Goal: Transaction & Acquisition: Subscribe to service/newsletter

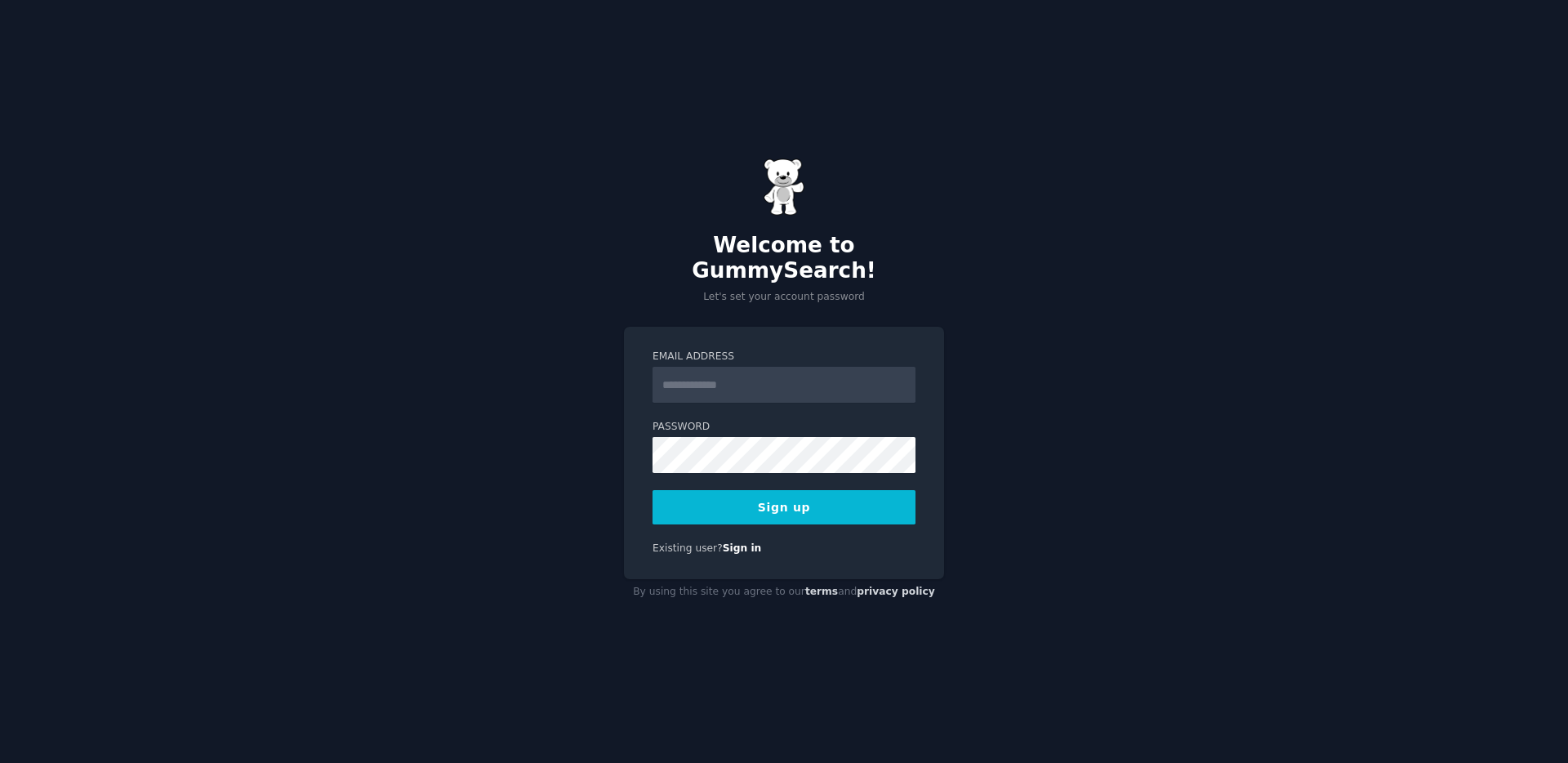
click at [741, 373] on input "Email Address" at bounding box center [784, 385] width 263 height 36
type input "**********"
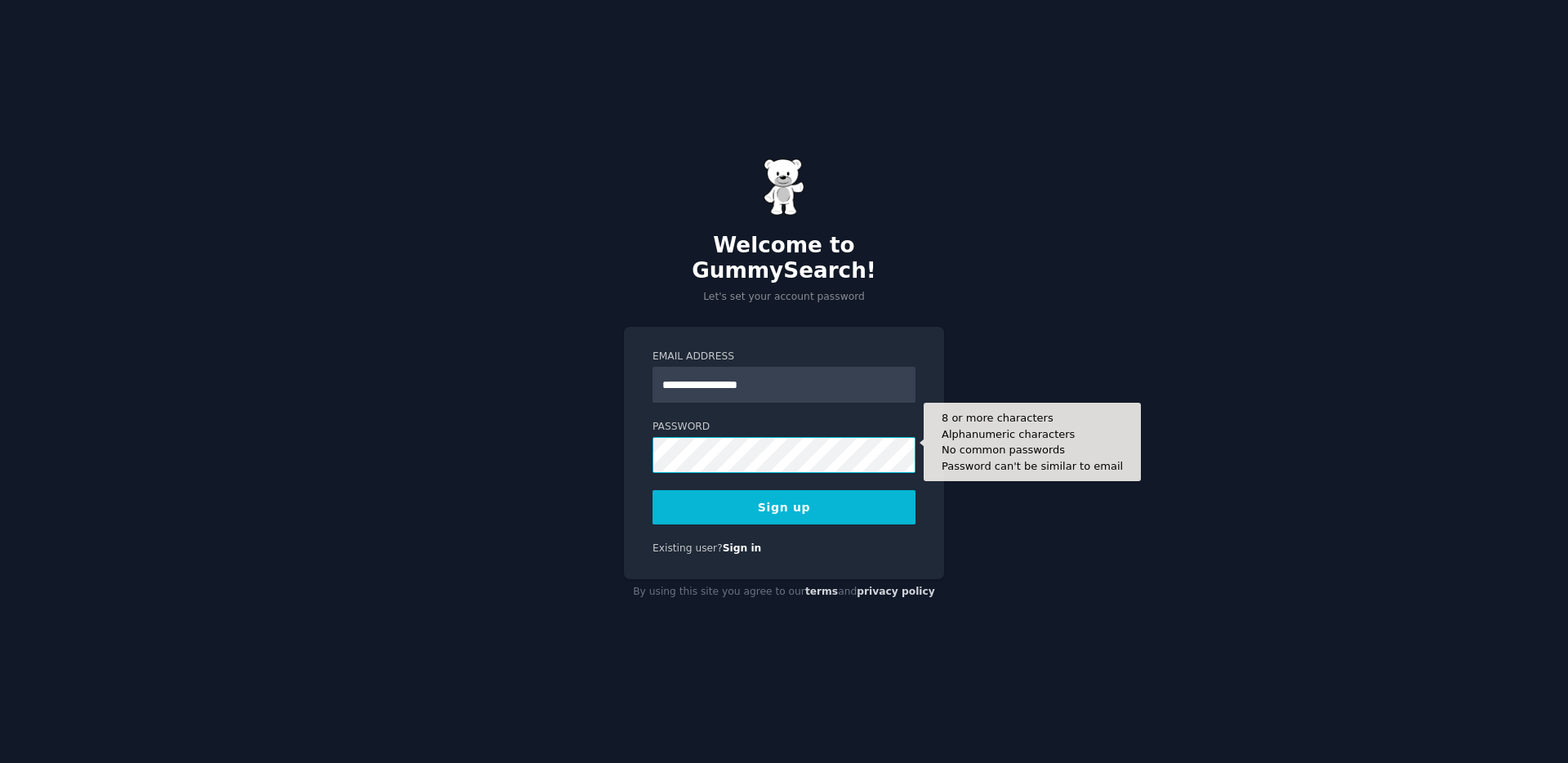
click at [653, 491] on button "Sign up" at bounding box center [784, 508] width 263 height 34
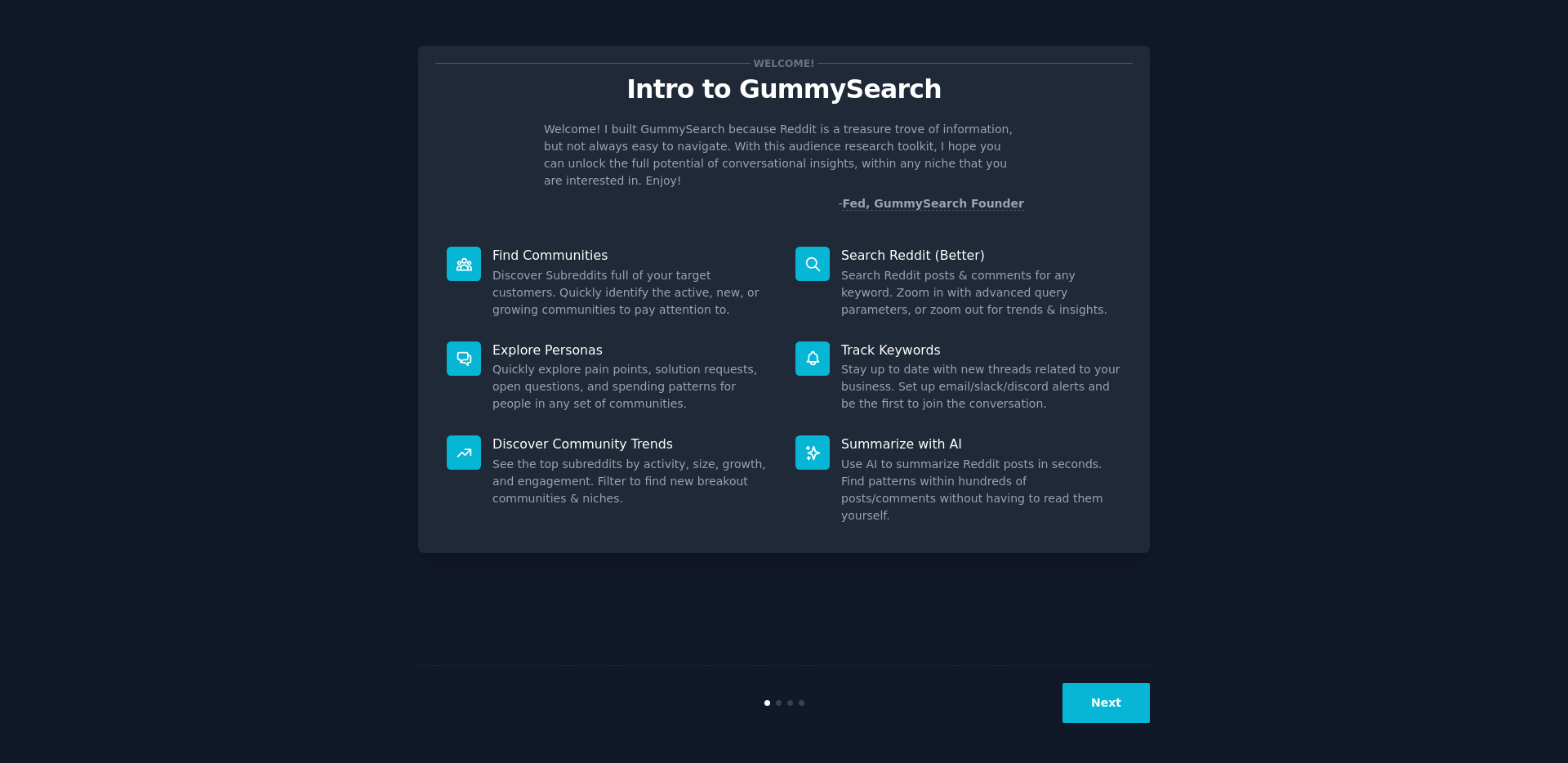
click at [1085, 694] on button "Next" at bounding box center [1107, 703] width 87 height 40
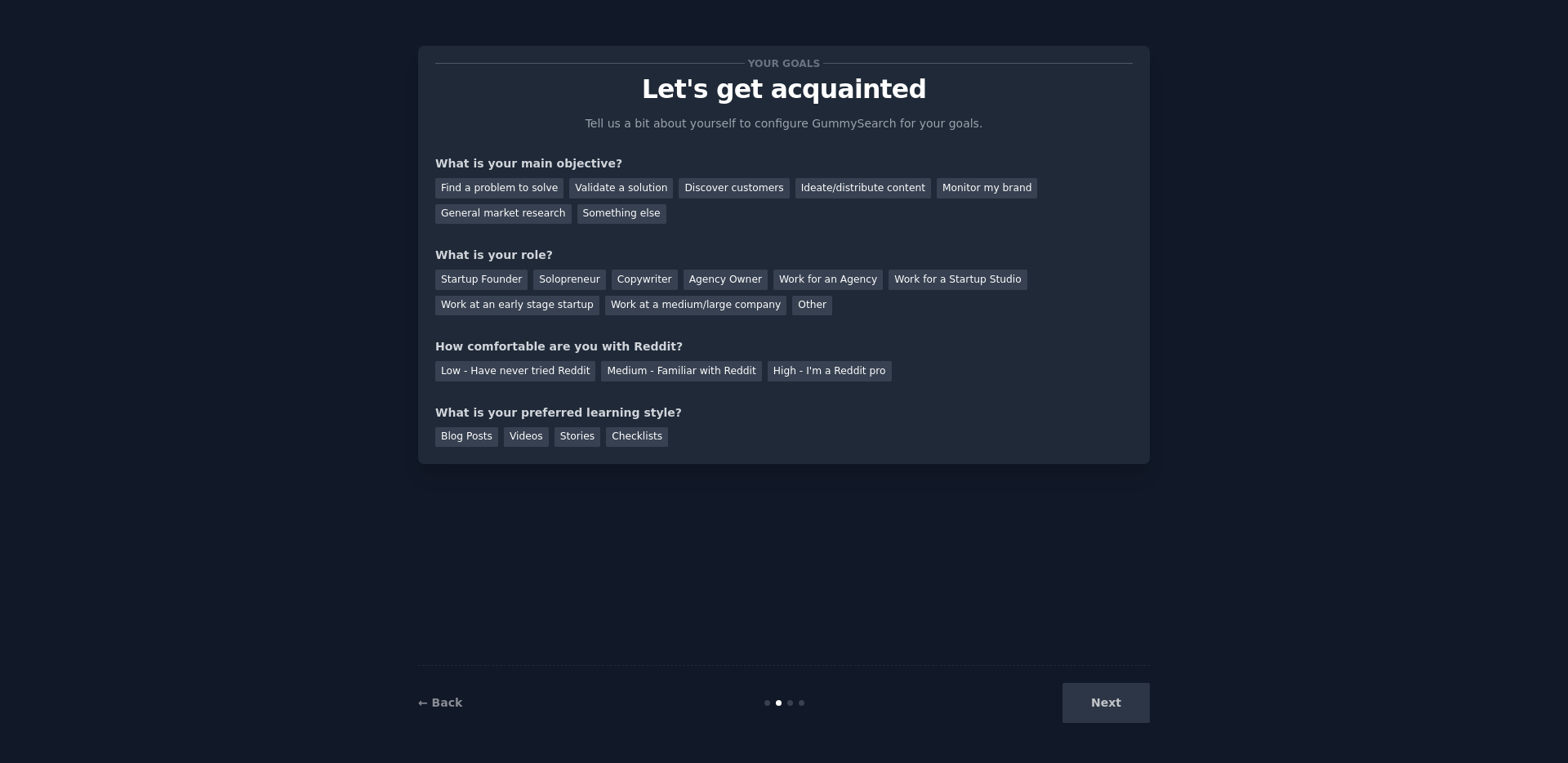
click at [582, 575] on div "Your goals Let's get acquainted Tell us a bit about yourself to configure Gummy…" at bounding box center [784, 382] width 732 height 717
click at [739, 194] on div "Discover customers" at bounding box center [734, 188] width 111 height 21
click at [814, 285] on div "Work for an Agency" at bounding box center [828, 279] width 110 height 21
click at [520, 374] on div "Low - Have never tried Reddit" at bounding box center [516, 371] width 161 height 21
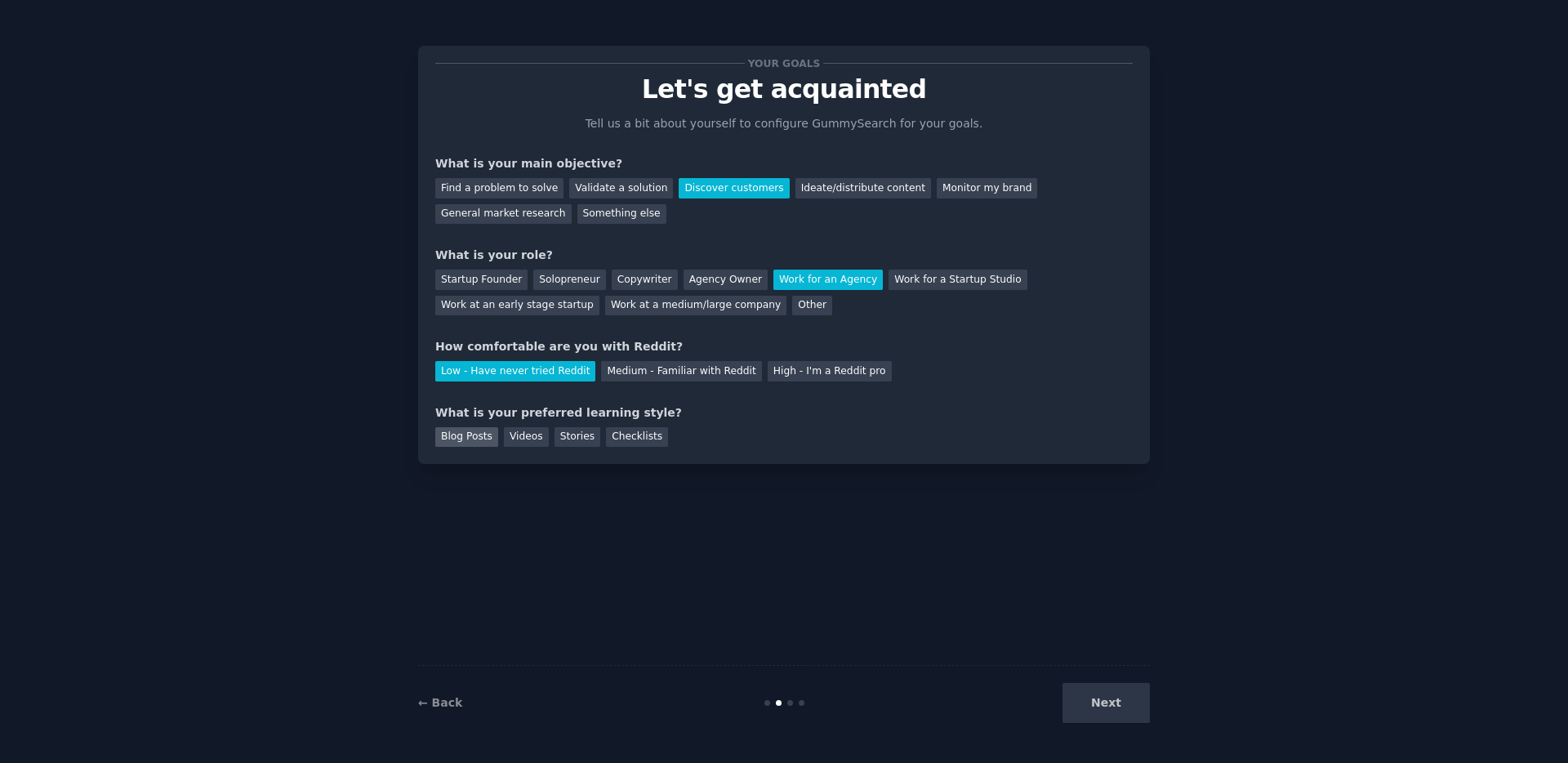
click at [483, 430] on div "Blog Posts" at bounding box center [466, 437] width 63 height 21
click at [516, 432] on div "Videos" at bounding box center [526, 437] width 45 height 21
click at [570, 432] on div "Stories" at bounding box center [577, 437] width 45 height 21
click at [646, 433] on div "Checklists" at bounding box center [638, 437] width 62 height 21
click at [539, 432] on div "Videos" at bounding box center [526, 437] width 45 height 21
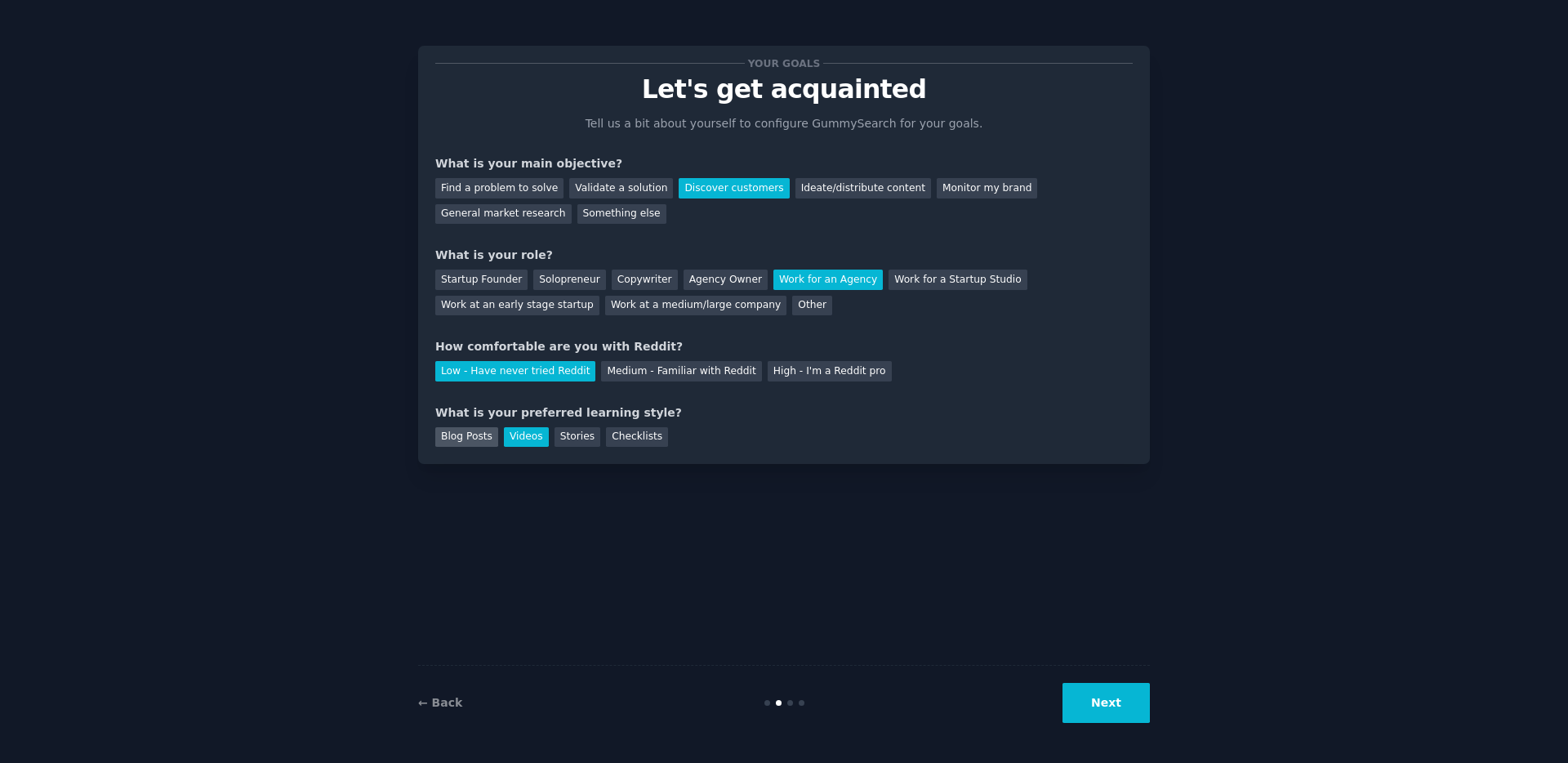
click at [487, 444] on div "Blog Posts" at bounding box center [466, 437] width 63 height 21
click at [1092, 684] on button "Next" at bounding box center [1107, 703] width 87 height 40
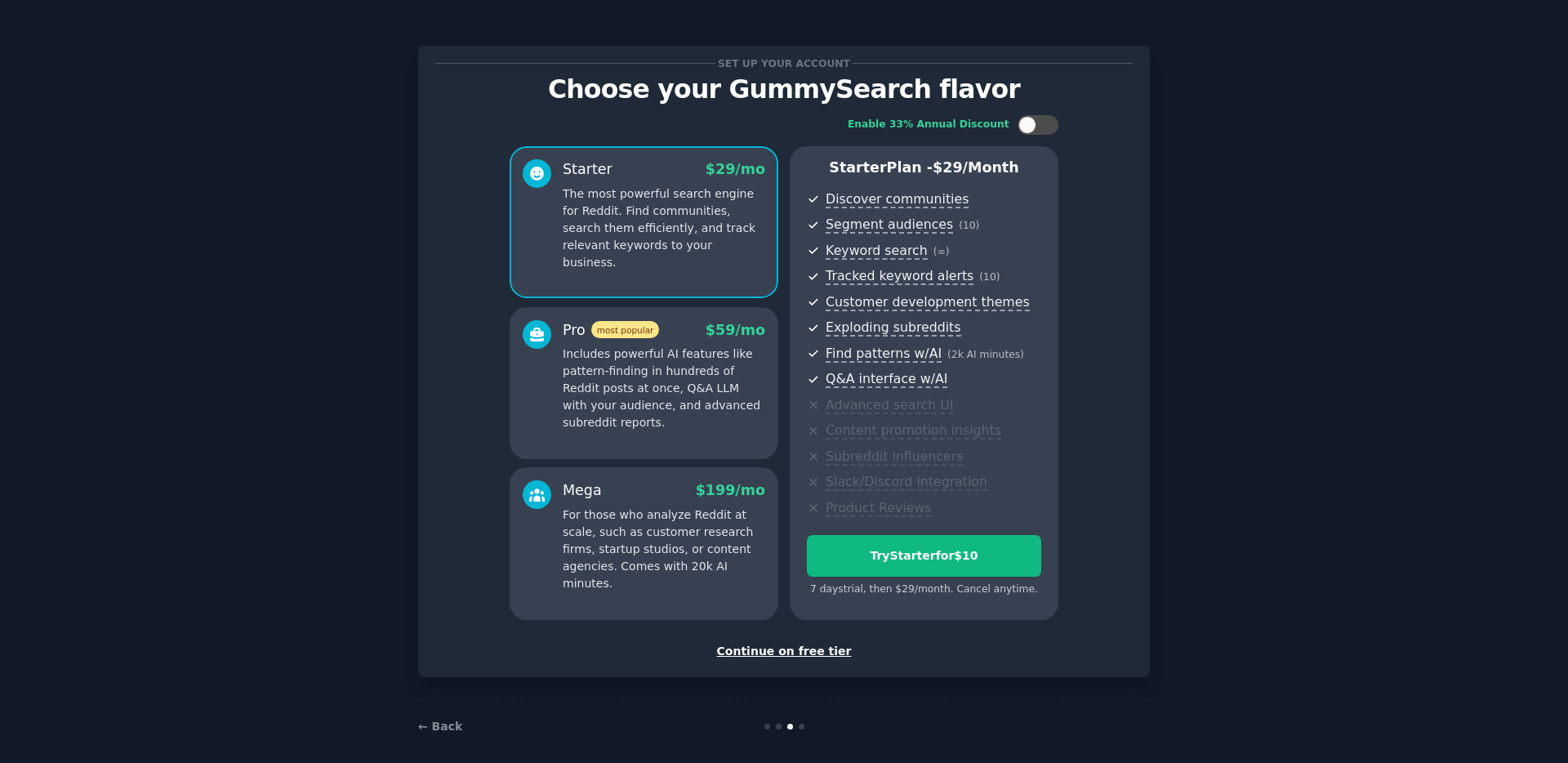
scroll to position [12, 0]
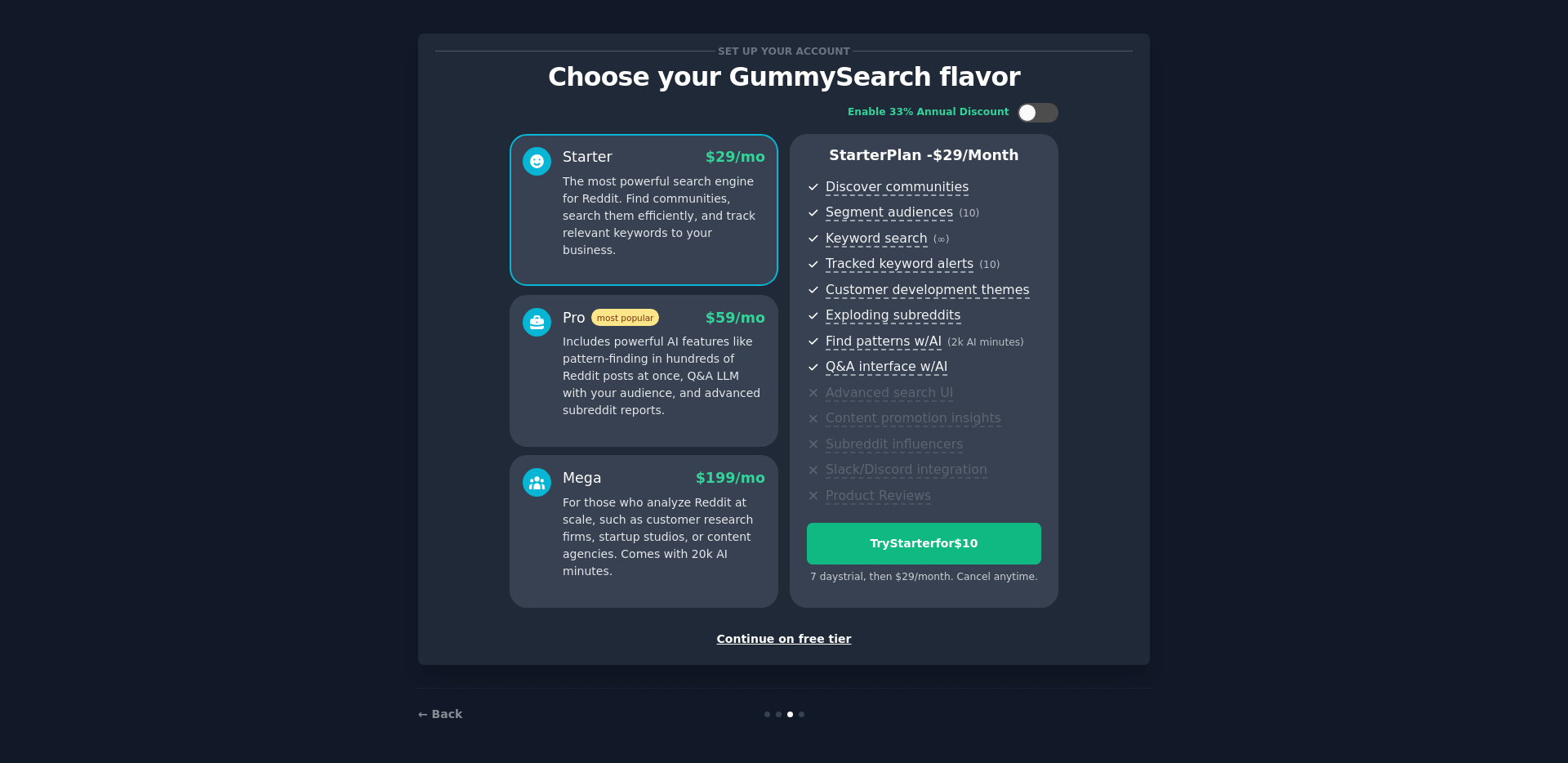
click at [821, 643] on div "Continue on free tier" at bounding box center [784, 639] width 697 height 17
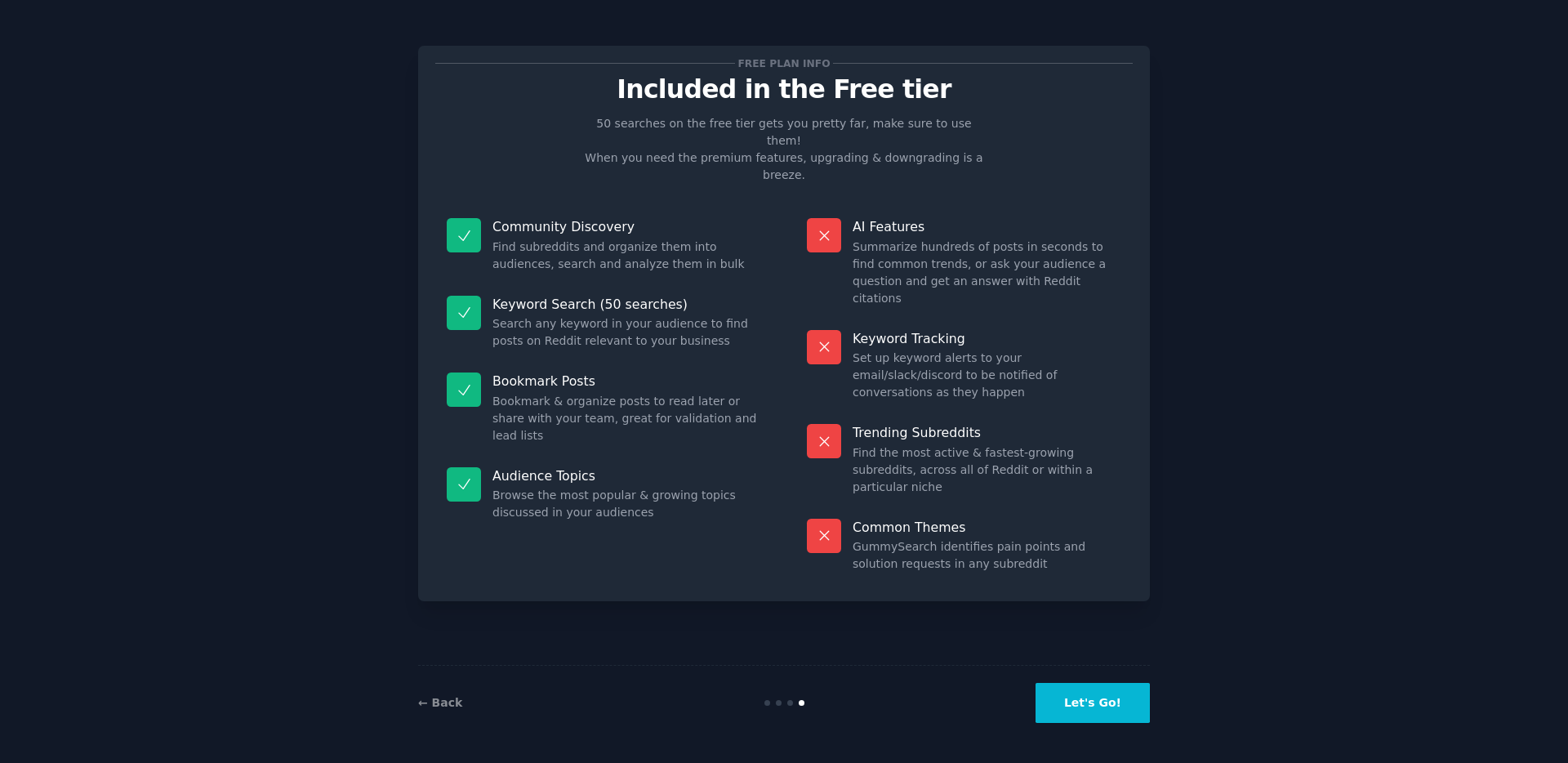
click at [1096, 701] on button "Let's Go!" at bounding box center [1093, 703] width 114 height 40
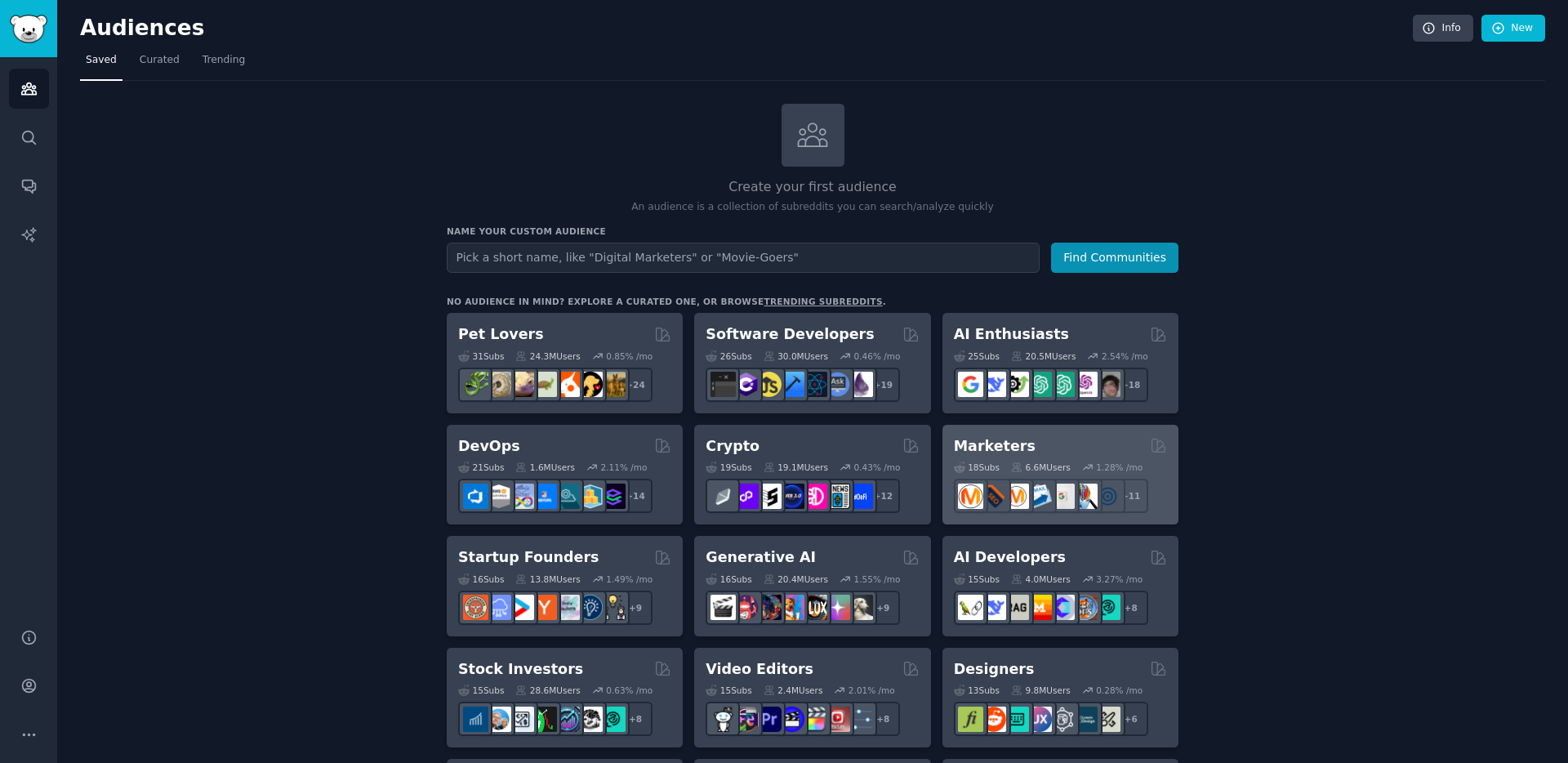
click at [1020, 448] on div "Marketers" at bounding box center [1060, 446] width 213 height 21
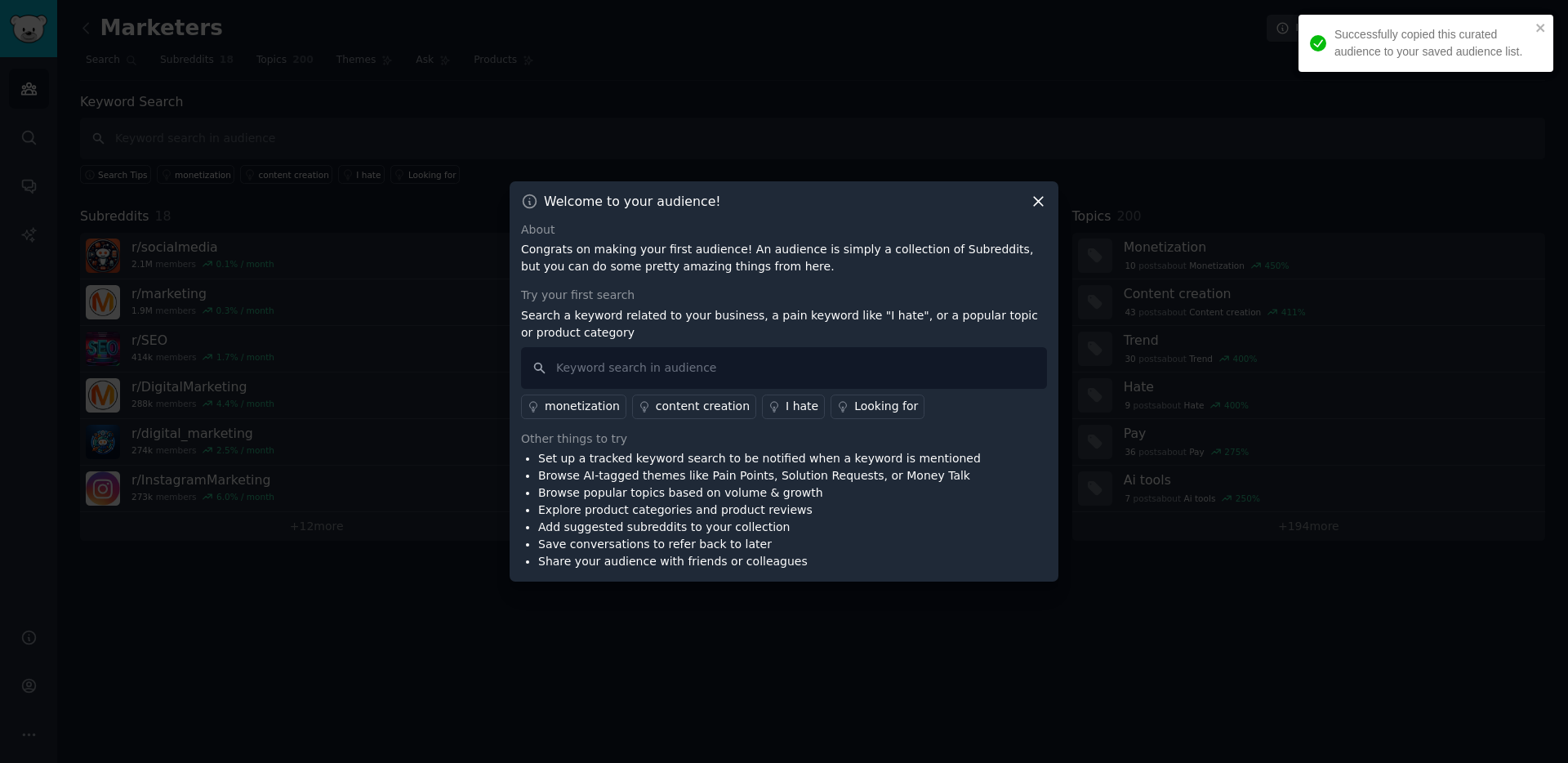
click at [1037, 203] on icon at bounding box center [1039, 202] width 9 height 9
